Goal: Task Accomplishment & Management: Complete application form

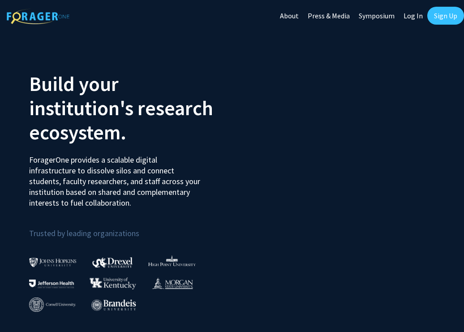
click at [443, 15] on link "Sign Up" at bounding box center [445, 16] width 37 height 18
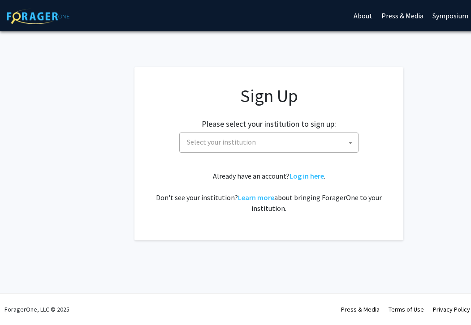
click at [313, 147] on span "Select your institution" at bounding box center [270, 142] width 175 height 18
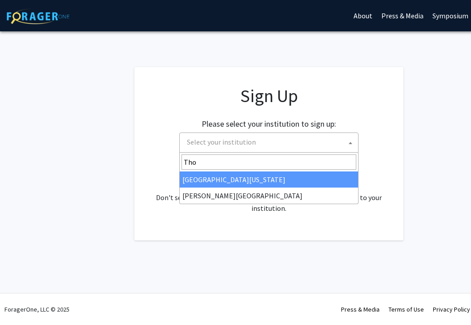
type input "[PERSON_NAME]"
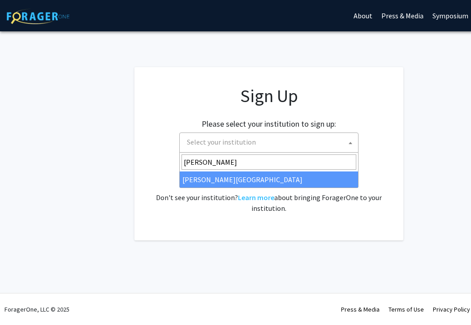
select select "24"
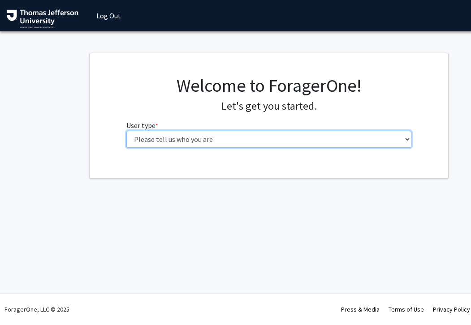
click at [300, 143] on select "Please tell us who you are Undergraduate Student Master's Student Doctoral Cand…" at bounding box center [268, 139] width 285 height 17
select select "3: doc"
click at [126, 131] on select "Please tell us who you are Undergraduate Student Master's Student Doctoral Cand…" at bounding box center [268, 139] width 285 height 17
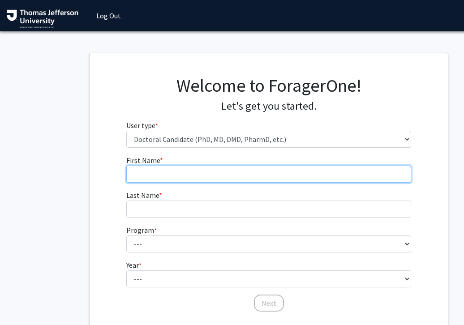
click at [279, 173] on input "First Name * required" at bounding box center [268, 174] width 285 height 17
type input "[PERSON_NAME]"
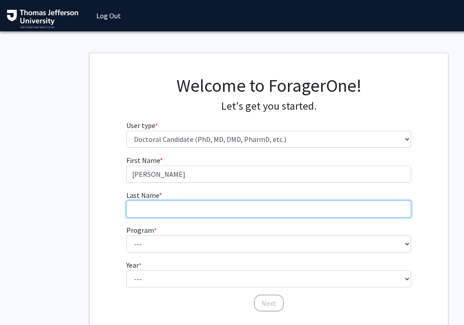
type input "[PERSON_NAME]"
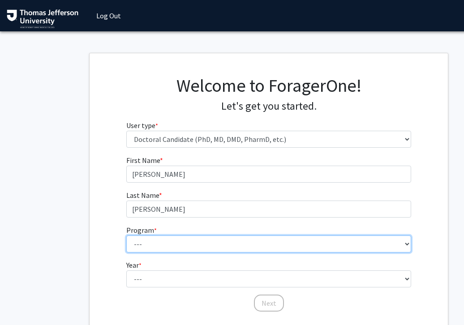
click at [182, 245] on select "--- Accelerated 3+3 BS in Health Sciences/Doctor of [MEDICAL_DATA] Accelerated …" at bounding box center [268, 244] width 285 height 17
select select "35: 815"
click at [126, 236] on select "--- Accelerated 3+3 BS in Health Sciences/Doctor of [MEDICAL_DATA] Accelerated …" at bounding box center [268, 244] width 285 height 17
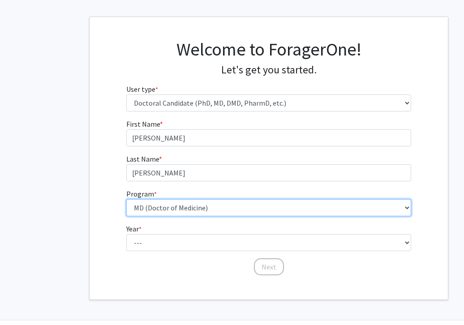
scroll to position [43, 0]
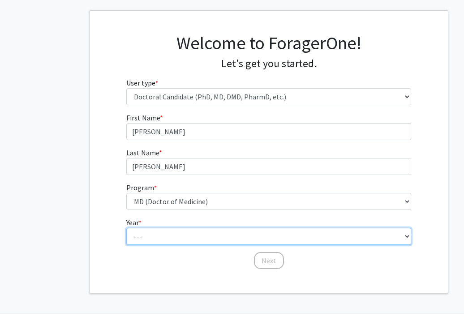
click at [186, 235] on select "--- First Year Second Year Third Year Fourth Year Fifth Year Sixth Year Seventh…" at bounding box center [268, 236] width 285 height 17
select select "1: first_year"
click at [126, 228] on select "--- First Year Second Year Third Year Fourth Year Fifth Year Sixth Year Seventh…" at bounding box center [268, 236] width 285 height 17
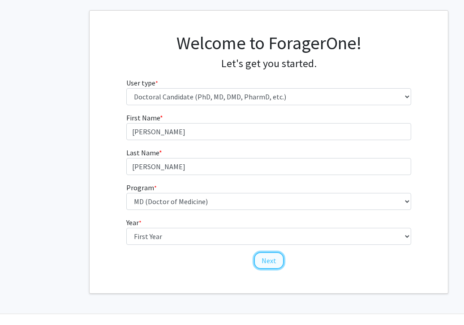
click at [271, 263] on button "Next" at bounding box center [269, 260] width 30 height 17
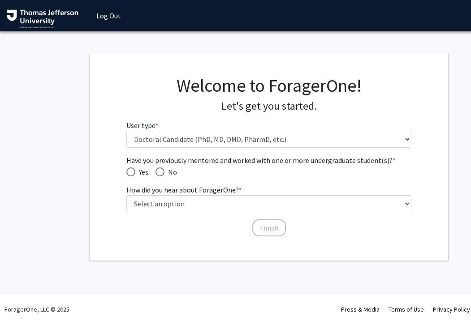
click at [131, 172] on span "Have you previously mentored and worked with one or more undergraduate student(…" at bounding box center [130, 172] width 9 height 9
click at [131, 172] on input "Yes" at bounding box center [130, 172] width 9 height 9
radio input "true"
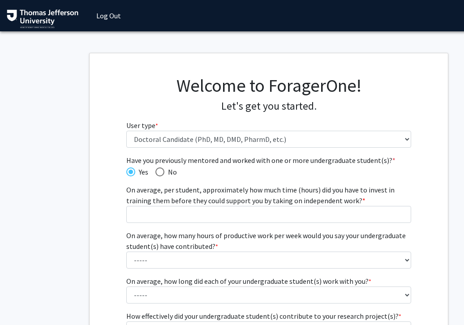
scroll to position [22, 0]
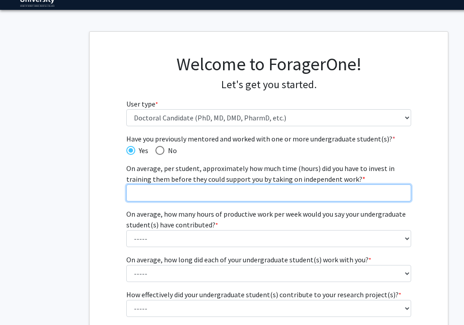
click at [200, 192] on input "On average, per student, approximately how much time (hours) did you have to in…" at bounding box center [268, 193] width 285 height 17
type input "20"
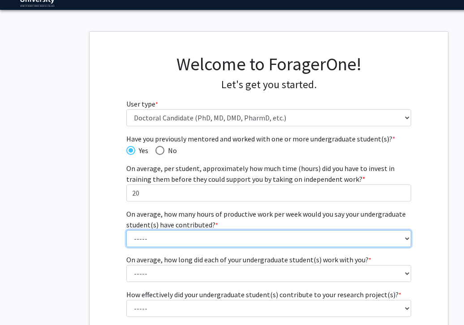
click at [202, 241] on select "----- 1 - 5 hours 6 - 10 hours 11 - 15 hours 16 - 20 hours 21 - 30 hours 31 - 4…" at bounding box center [268, 238] width 285 height 17
select select "4: 16 - 20 hours"
click at [126, 230] on select "----- 1 - 5 hours 6 - 10 hours 11 - 15 hours 16 - 20 hours 21 - 30 hours 31 - 4…" at bounding box center [268, 238] width 285 height 17
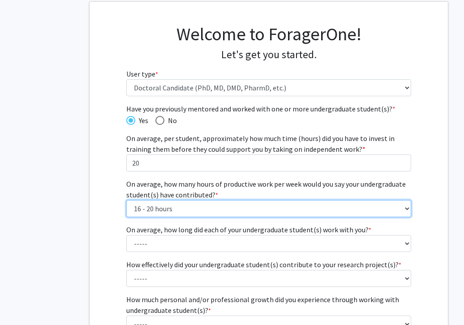
scroll to position [60, 0]
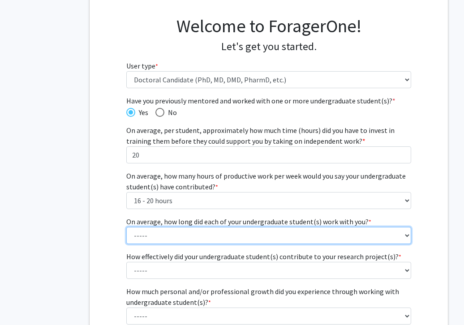
click at [210, 234] on select "----- 1 - 3 months 3 - 6 months 6 months - 1 year 1 - 2 years 2 - 3 years 3 - 4…" at bounding box center [268, 235] width 285 height 17
click at [126, 227] on select "----- 1 - 3 months 3 - 6 months 6 months - 1 year 1 - 2 years 2 - 3 years 3 - 4…" at bounding box center [268, 235] width 285 height 17
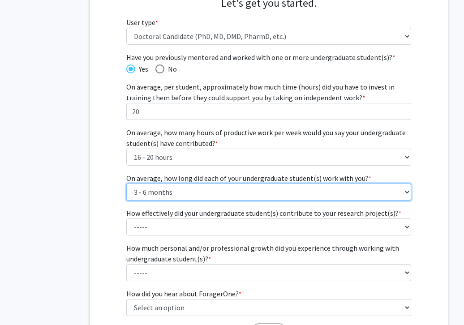
scroll to position [105, 0]
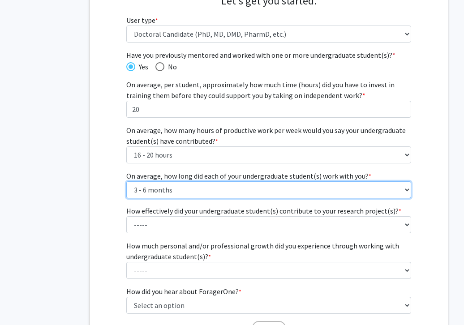
click at [227, 189] on select "----- 1 - 3 months 3 - 6 months 6 months - 1 year 1 - 2 years 2 - 3 years 3 - 4…" at bounding box center [268, 189] width 285 height 17
select select "3: 6 months - 1 year"
click at [126, 181] on select "----- 1 - 3 months 3 - 6 months 6 months - 1 year 1 - 2 years 2 - 3 years 3 - 4…" at bounding box center [268, 189] width 285 height 17
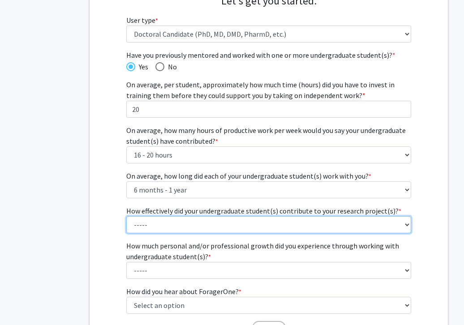
click at [218, 229] on select "----- 1 (Minimally) 2 3 (Moderately) 4 5 (Significantly)" at bounding box center [268, 224] width 285 height 17
select select "3: 3"
click at [126, 216] on select "----- 1 (Minimally) 2 3 (Moderately) 4 5 (Significantly)" at bounding box center [268, 224] width 285 height 17
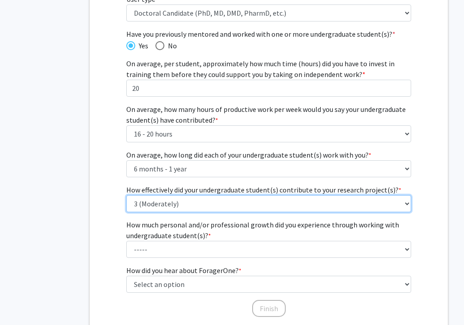
scroll to position [131, 0]
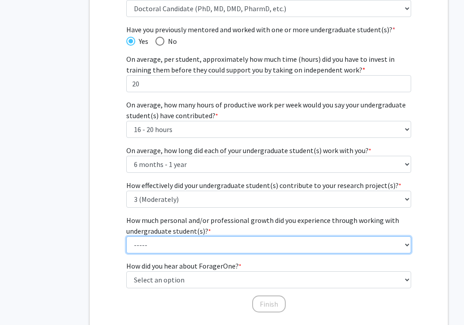
click at [239, 245] on select "----- 1 (Minimal) 2 3 (Moderate) 4 5 (Significant)" at bounding box center [268, 245] width 285 height 17
select select "5: 5"
click at [126, 237] on select "----- 1 (Minimal) 2 3 (Moderate) 4 5 (Significant)" at bounding box center [268, 245] width 285 height 17
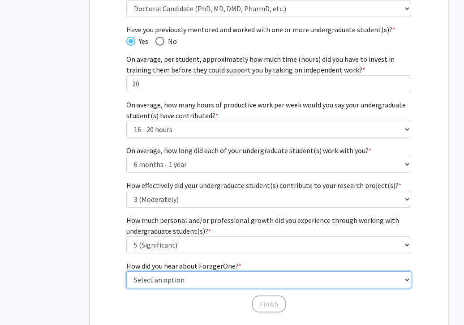
click at [234, 272] on select "Select an option Peer/student recommendation Faculty/staff recommendation Unive…" at bounding box center [268, 279] width 285 height 17
click at [126, 271] on select "Select an option Peer/student recommendation Faculty/staff recommendation Unive…" at bounding box center [268, 279] width 285 height 17
click at [229, 274] on select "Select an option Peer/student recommendation Faculty/staff recommendation Unive…" at bounding box center [268, 279] width 285 height 17
click at [126, 271] on select "Select an option Peer/student recommendation Faculty/staff recommendation Unive…" at bounding box center [268, 279] width 285 height 17
click at [224, 277] on select "Select an option Peer/student recommendation Faculty/staff recommendation Unive…" at bounding box center [268, 279] width 285 height 17
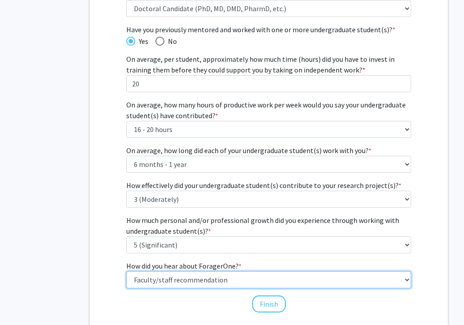
click at [126, 271] on select "Select an option Peer/student recommendation Faculty/staff recommendation Unive…" at bounding box center [268, 279] width 285 height 17
click at [222, 275] on select "Select an option Peer/student recommendation Faculty/staff recommendation Unive…" at bounding box center [268, 279] width 285 height 17
select select "3: university_website"
click at [126, 271] on select "Select an option Peer/student recommendation Faculty/staff recommendation Unive…" at bounding box center [268, 279] width 285 height 17
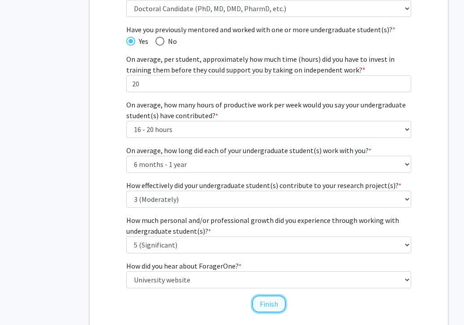
click at [262, 305] on button "Finish" at bounding box center [269, 304] width 34 height 17
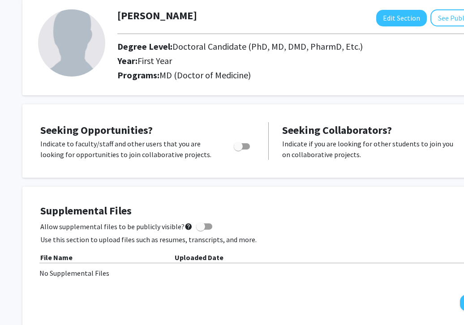
scroll to position [51, 0]
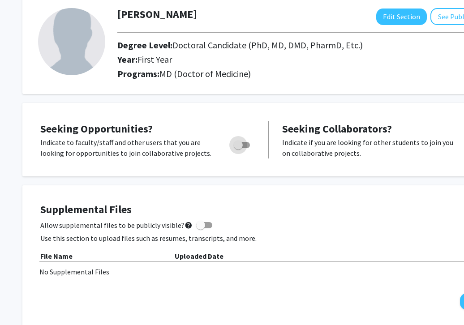
click at [240, 145] on span "Toggle" at bounding box center [238, 145] width 9 height 9
click at [238, 148] on input "Are you actively seeking opportunities?" at bounding box center [238, 148] width 0 height 0
checkbox input "true"
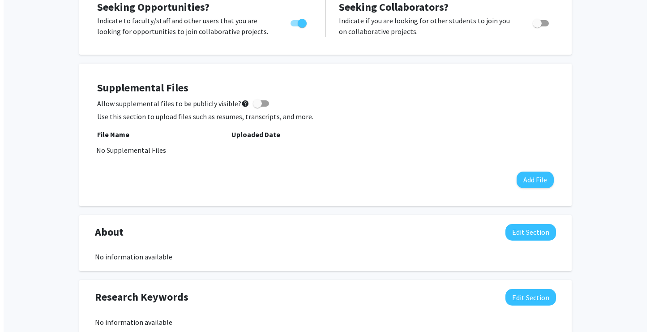
scroll to position [0, 0]
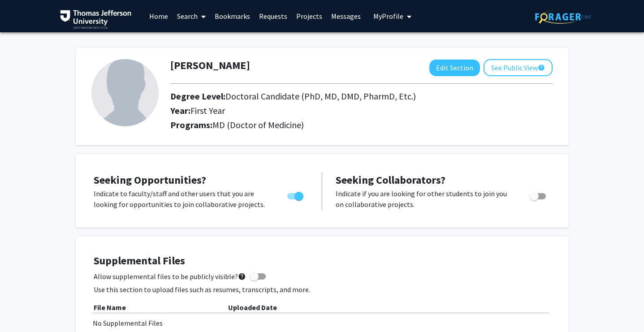
click at [314, 19] on link "Projects" at bounding box center [309, 15] width 35 height 31
